Goal: Navigation & Orientation: Find specific page/section

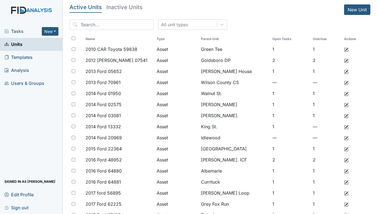
click at [21, 35] on div "Tasks New Form Inspection Document Bundle" at bounding box center [31, 31] width 63 height 13
click at [17, 27] on div "Tasks New Form Inspection Document Bundle" at bounding box center [31, 31] width 63 height 13
click at [17, 31] on span "Tasks" at bounding box center [22, 31] width 37 height 7
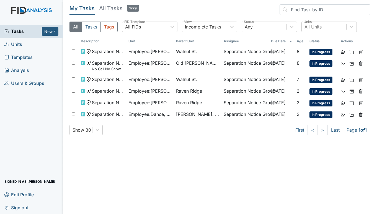
click at [20, 45] on span "Units" at bounding box center [13, 44] width 18 height 9
